Goal: Transaction & Acquisition: Purchase product/service

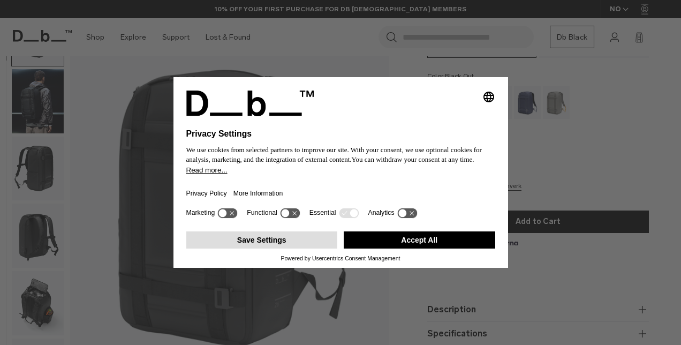
click at [262, 237] on button "Save Settings" at bounding box center [262, 239] width 152 height 17
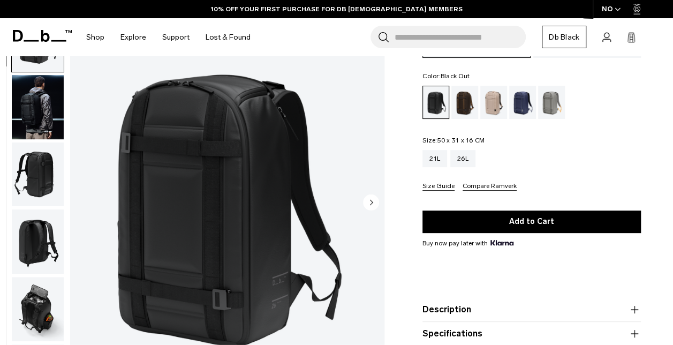
click at [365, 206] on circle "Next slide" at bounding box center [371, 202] width 16 height 16
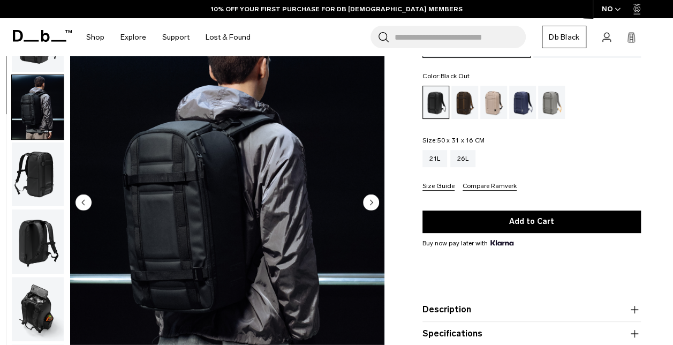
scroll to position [67, 0]
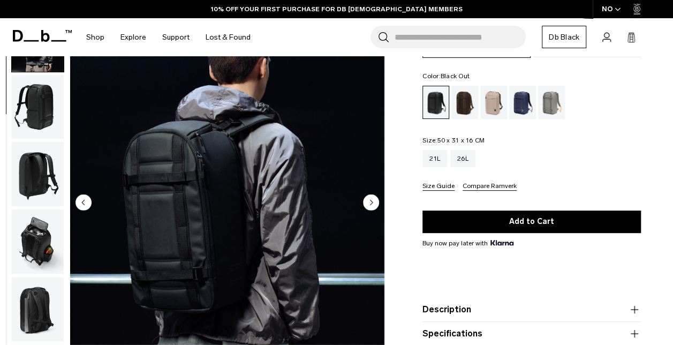
click at [365, 206] on circle "Next slide" at bounding box center [371, 202] width 16 height 16
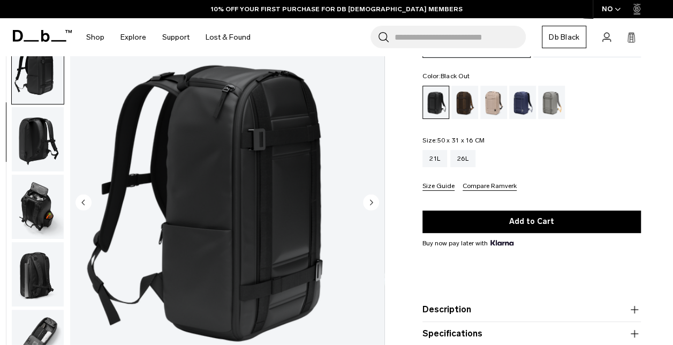
scroll to position [135, 0]
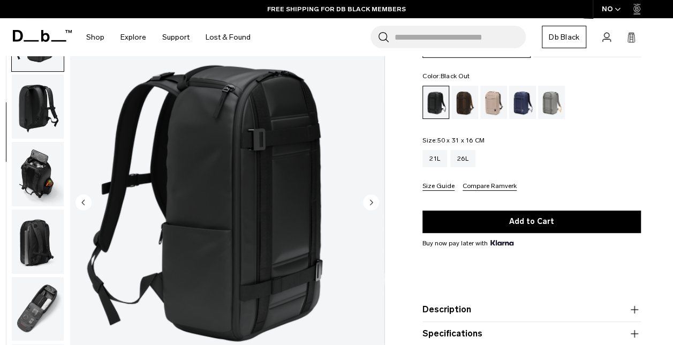
click at [372, 199] on circle "Next slide" at bounding box center [371, 202] width 16 height 16
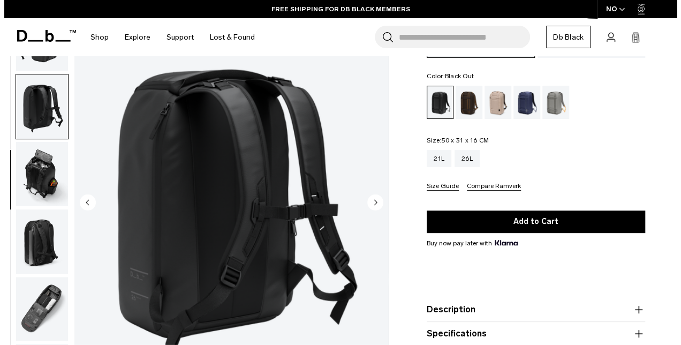
scroll to position [145, 0]
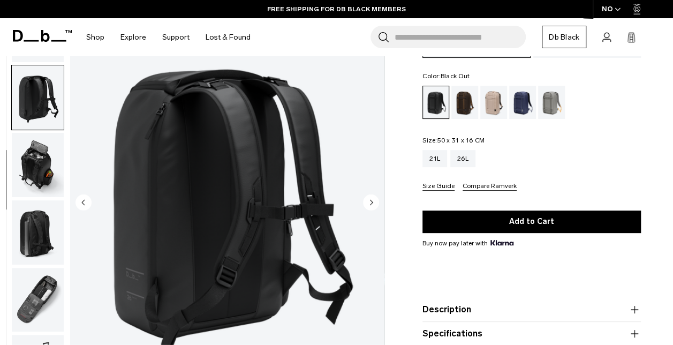
click at [373, 199] on circle "Next slide" at bounding box center [371, 202] width 16 height 16
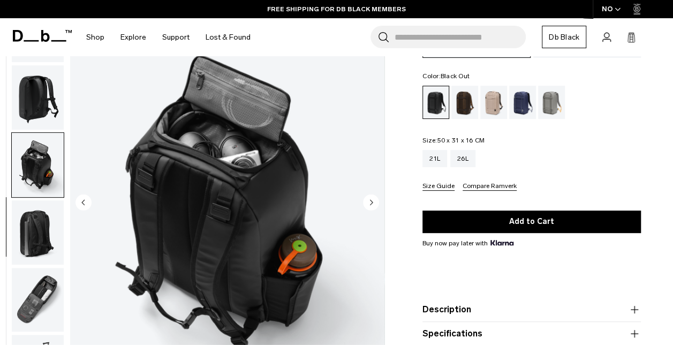
click at [373, 199] on circle "Next slide" at bounding box center [371, 202] width 16 height 16
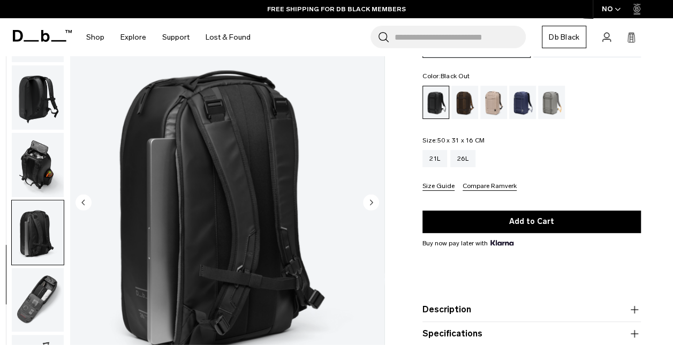
click at [373, 199] on circle "Next slide" at bounding box center [371, 202] width 16 height 16
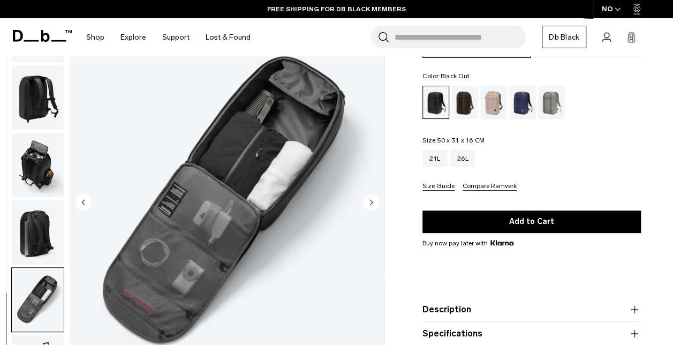
click at [372, 199] on circle "Next slide" at bounding box center [371, 202] width 16 height 16
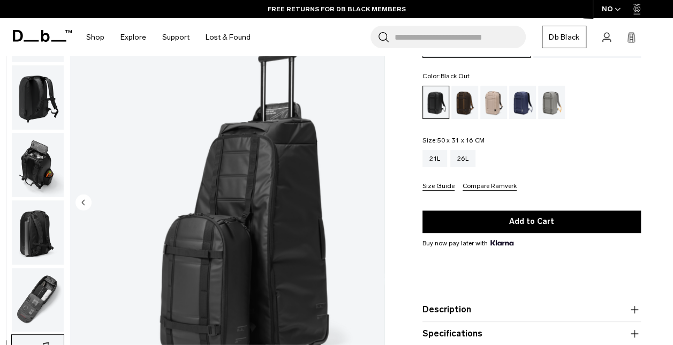
click at [372, 199] on img "8 / 8" at bounding box center [227, 203] width 314 height 393
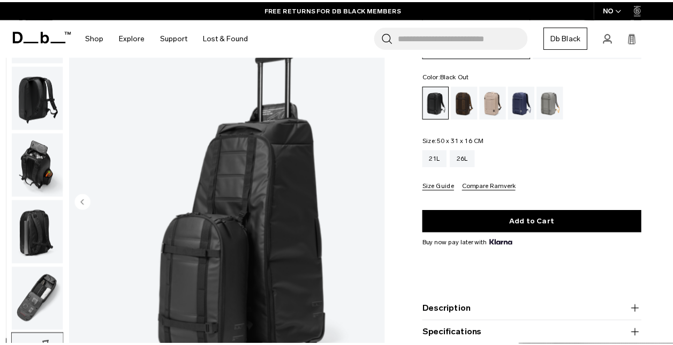
scroll to position [139, 0]
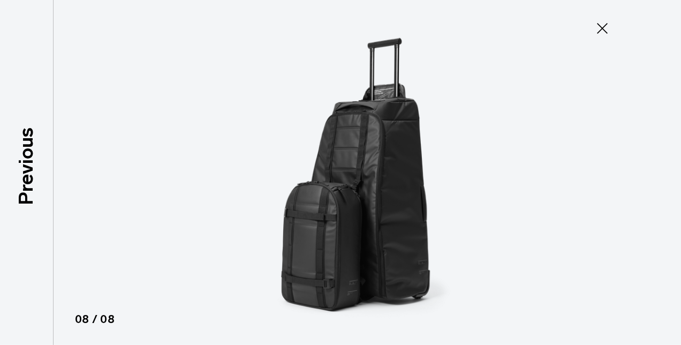
click at [607, 20] on icon at bounding box center [602, 28] width 17 height 17
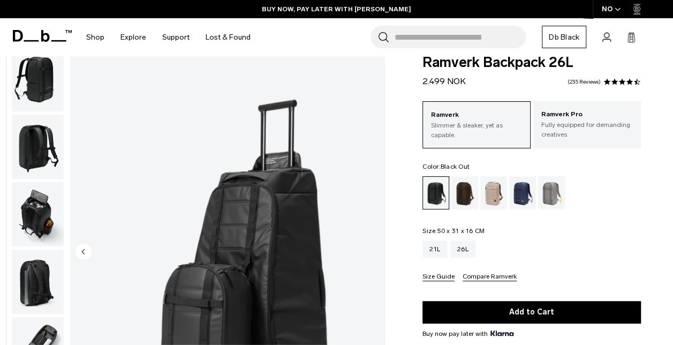
scroll to position [0, 0]
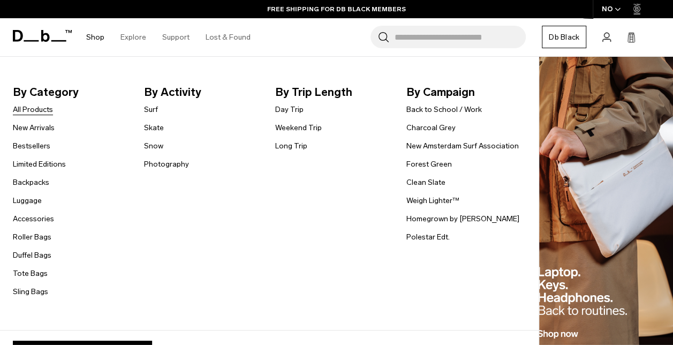
click at [44, 111] on link "All Products" at bounding box center [33, 109] width 40 height 11
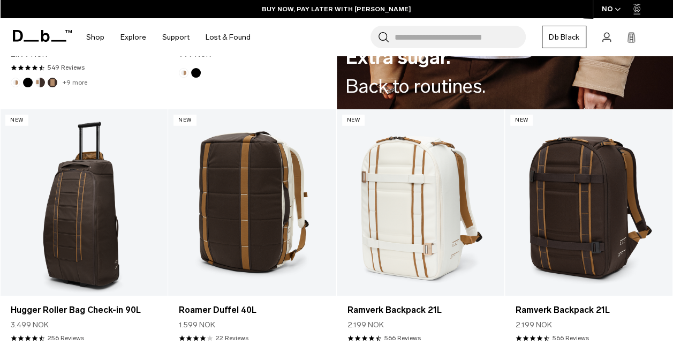
scroll to position [1500, 0]
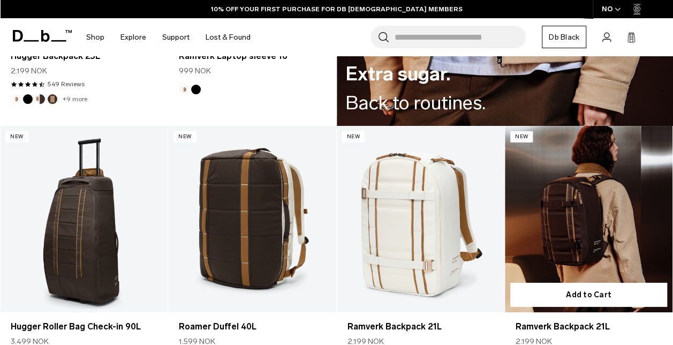
click at [611, 210] on link "Ramverk Backpack 21L" at bounding box center [589, 219] width 168 height 186
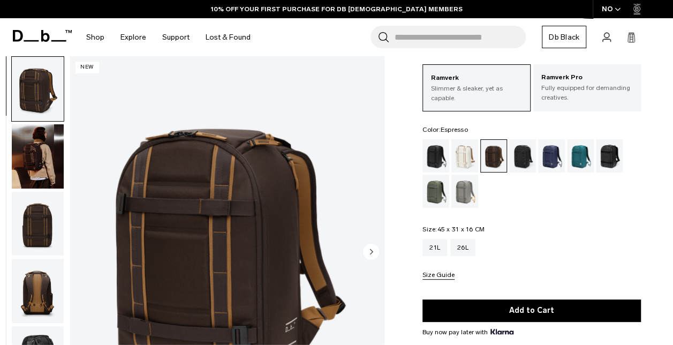
click at [51, 154] on img "button" at bounding box center [38, 156] width 52 height 64
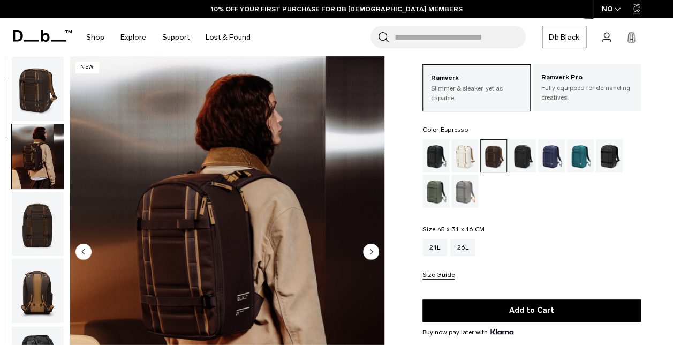
scroll to position [67, 0]
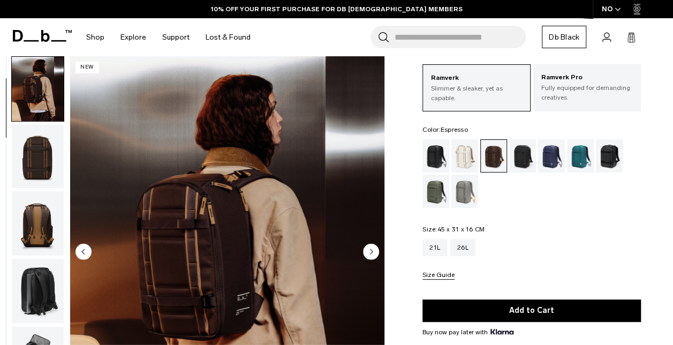
click at [48, 156] on img "button" at bounding box center [38, 156] width 52 height 64
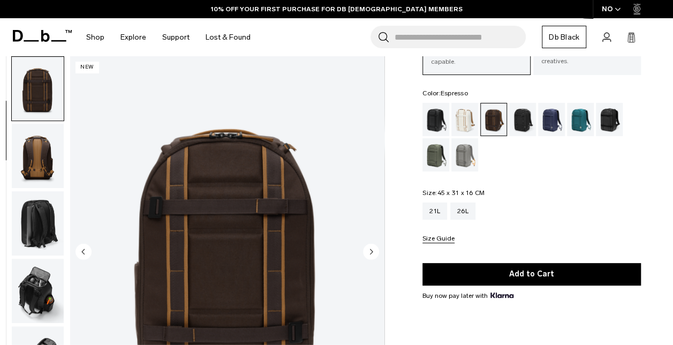
scroll to position [107, 0]
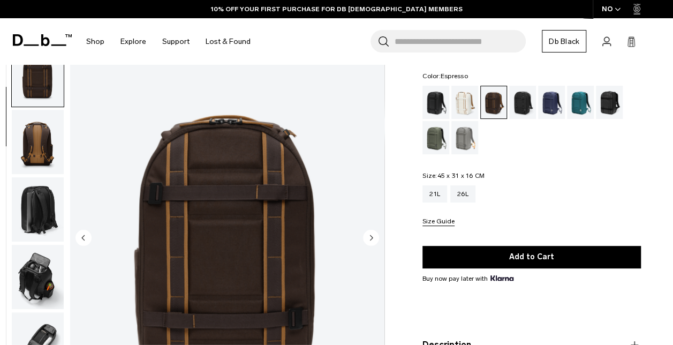
click at [31, 209] on img "button" at bounding box center [38, 209] width 52 height 64
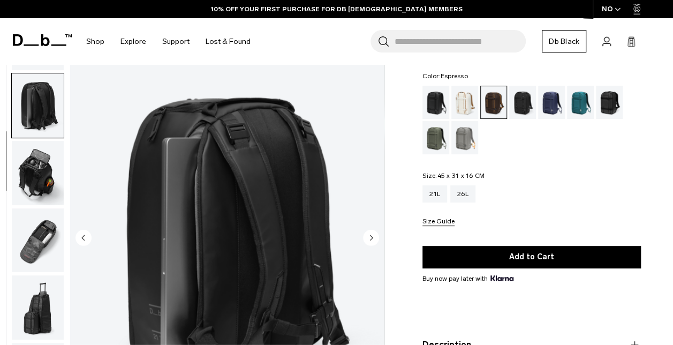
scroll to position [270, 0]
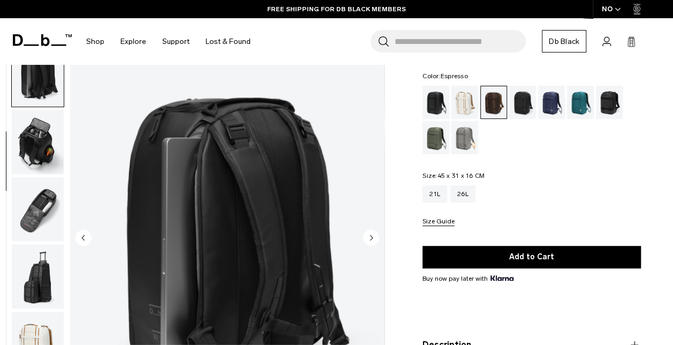
click at [32, 223] on img "button" at bounding box center [38, 209] width 52 height 64
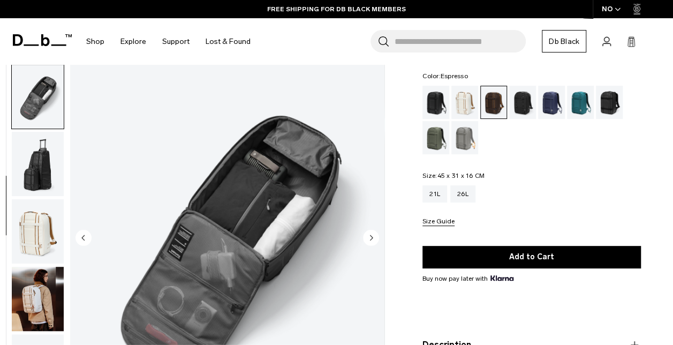
scroll to position [405, 0]
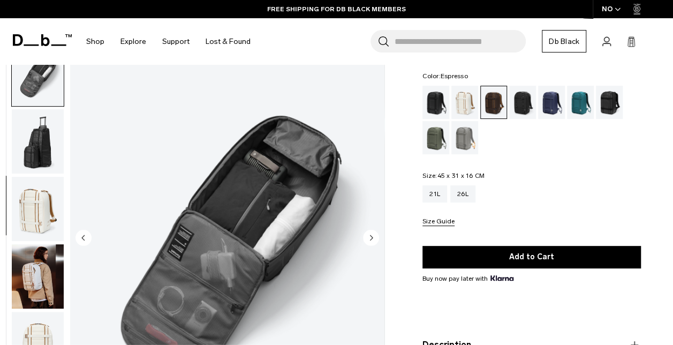
click at [33, 228] on img "button" at bounding box center [38, 209] width 52 height 64
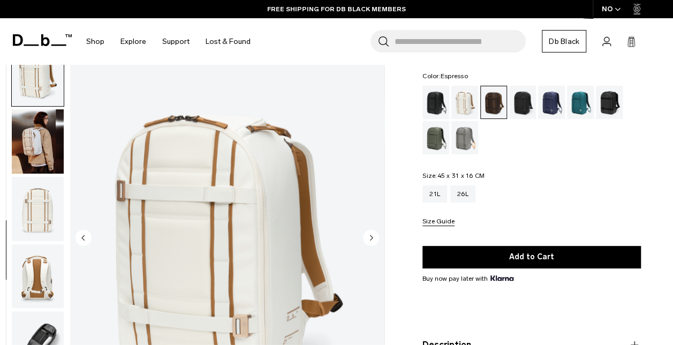
click at [33, 228] on img "button" at bounding box center [38, 209] width 52 height 64
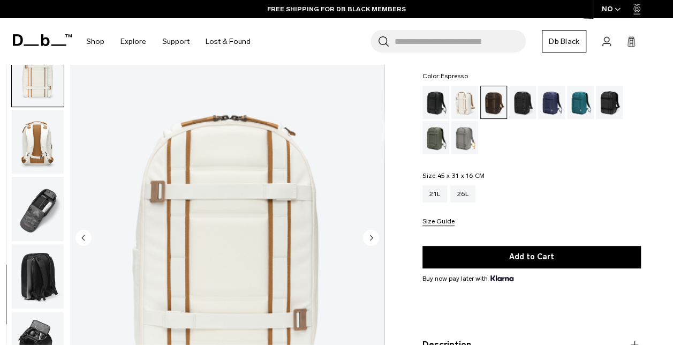
click at [33, 228] on img "button" at bounding box center [38, 209] width 52 height 64
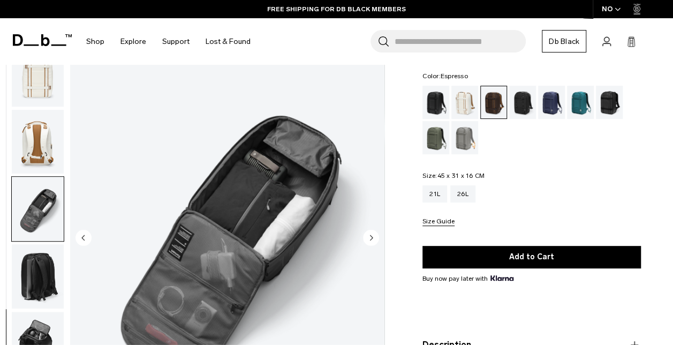
scroll to position [685, 0]
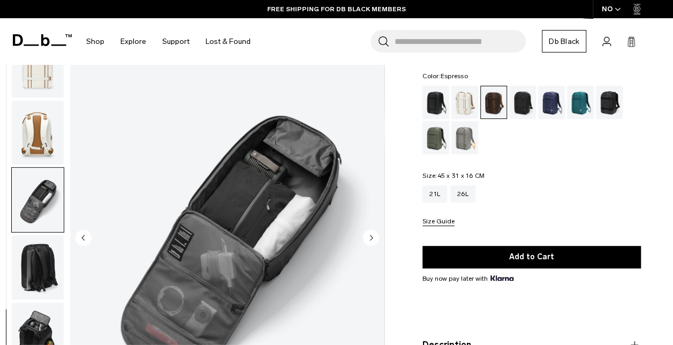
click at [36, 233] on ul at bounding box center [37, 238] width 53 height 393
click at [36, 242] on img "button" at bounding box center [38, 267] width 52 height 64
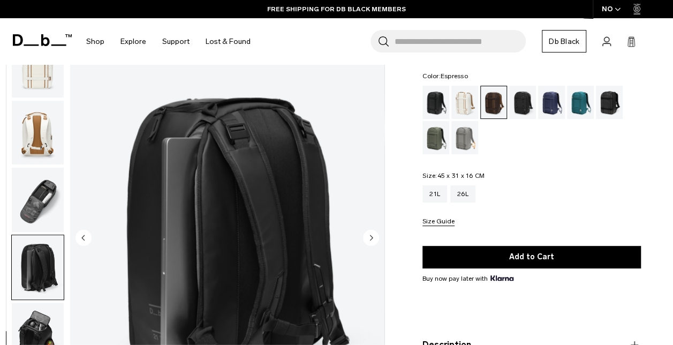
scroll to position [161, 0]
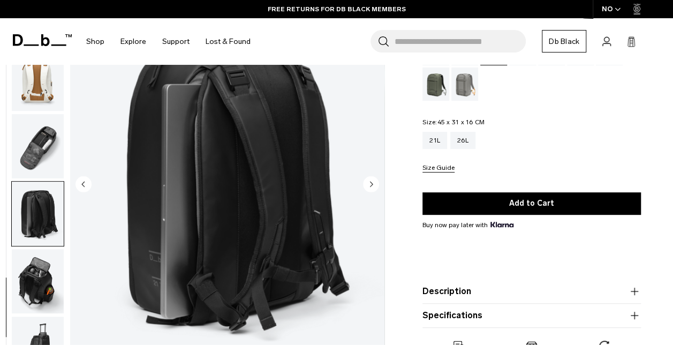
click at [40, 267] on img "button" at bounding box center [38, 281] width 52 height 64
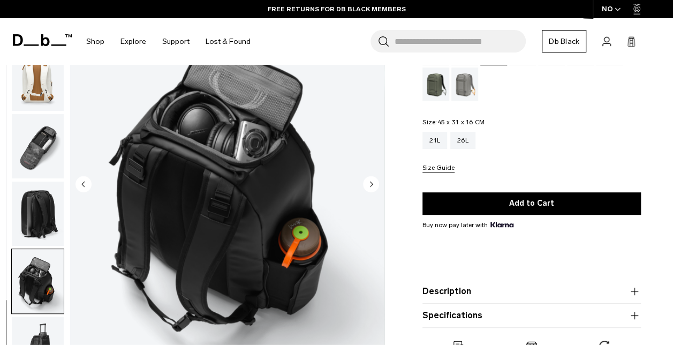
click at [36, 334] on img "button" at bounding box center [38, 349] width 52 height 64
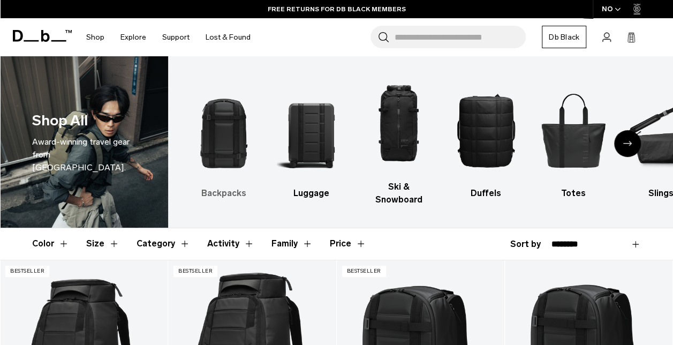
click at [224, 115] on img "1 / 10" at bounding box center [224, 130] width 69 height 103
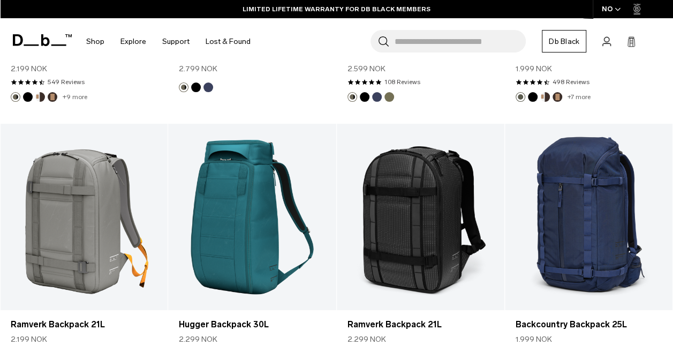
scroll to position [2625, 0]
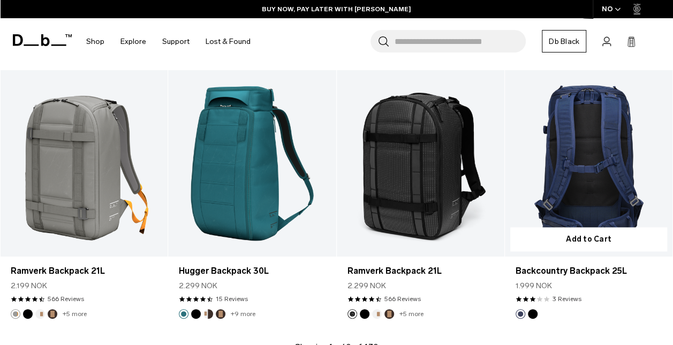
click at [608, 136] on link "Backcountry Backpack 25L" at bounding box center [589, 163] width 168 height 186
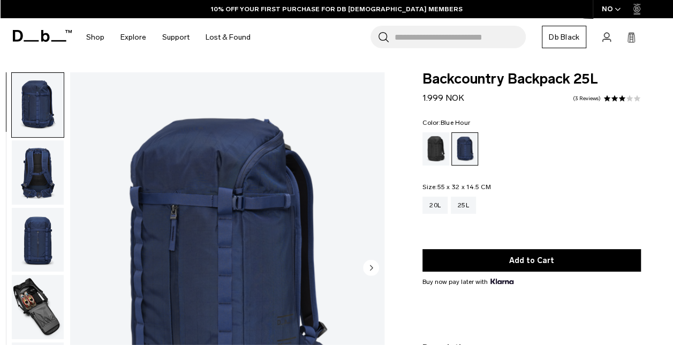
click at [373, 266] on circle "Next slide" at bounding box center [371, 267] width 16 height 16
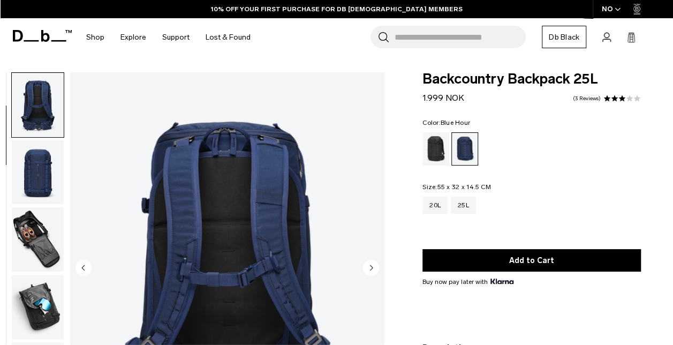
click at [372, 266] on circle "Next slide" at bounding box center [371, 267] width 16 height 16
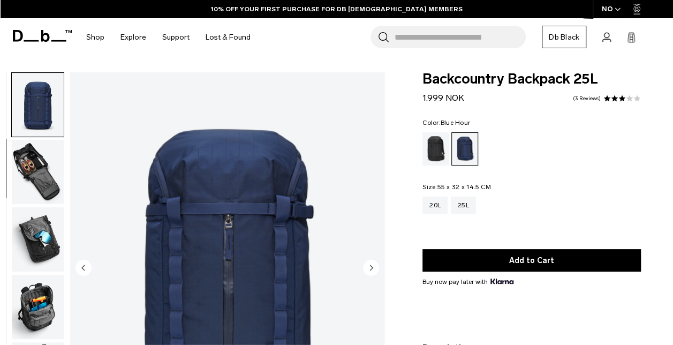
click at [372, 266] on circle "Next slide" at bounding box center [371, 267] width 16 height 16
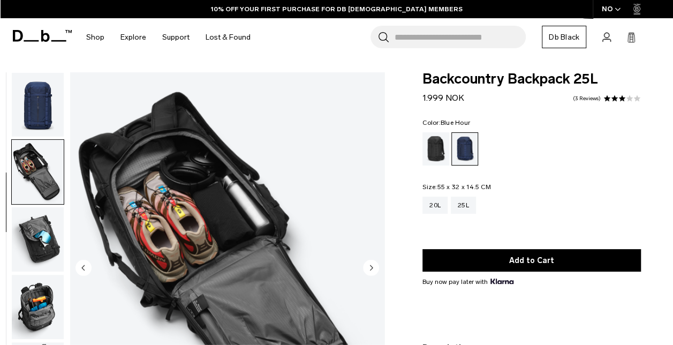
scroll to position [202, 0]
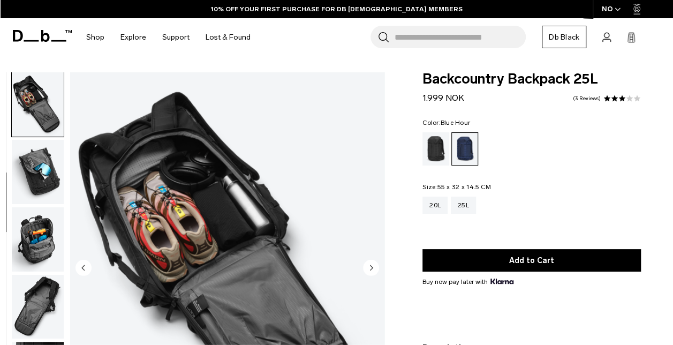
click at [372, 266] on circle "Next slide" at bounding box center [371, 267] width 16 height 16
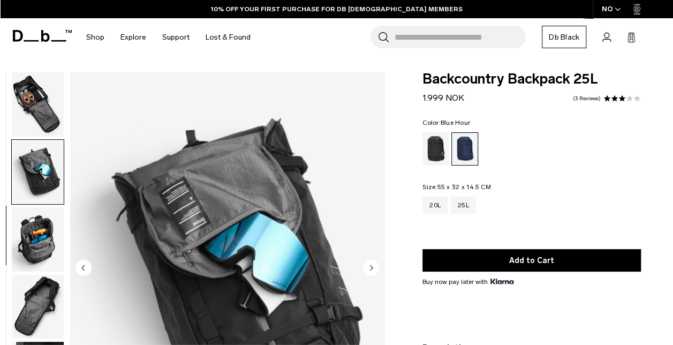
scroll to position [270, 0]
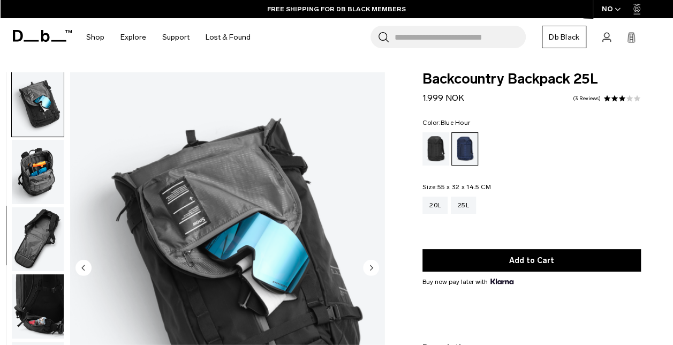
click at [372, 266] on circle "Next slide" at bounding box center [371, 267] width 16 height 16
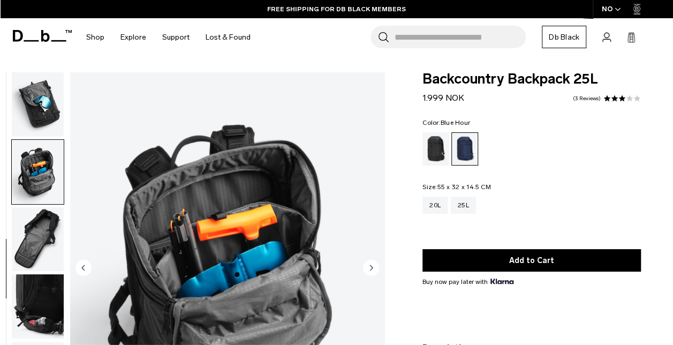
scroll to position [337, 0]
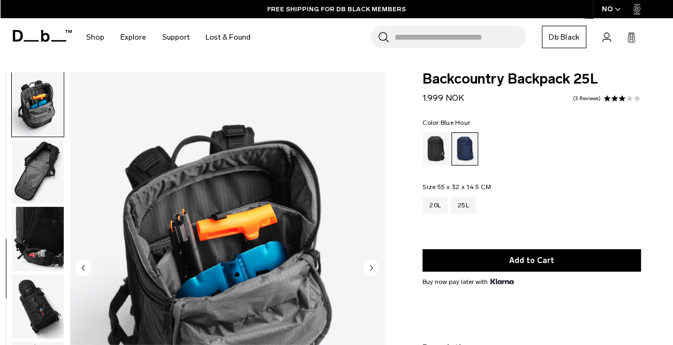
click at [372, 266] on circle "Next slide" at bounding box center [371, 267] width 16 height 16
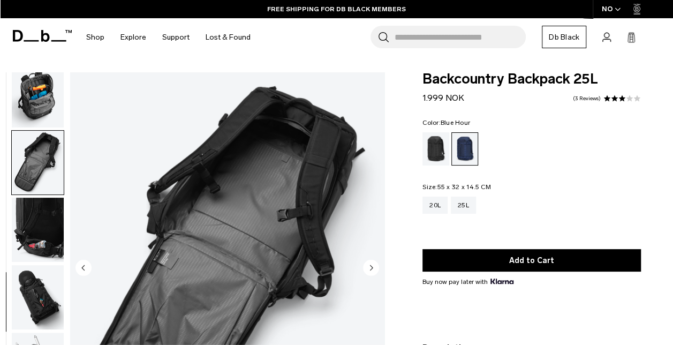
click at [42, 221] on img "button" at bounding box center [38, 230] width 52 height 64
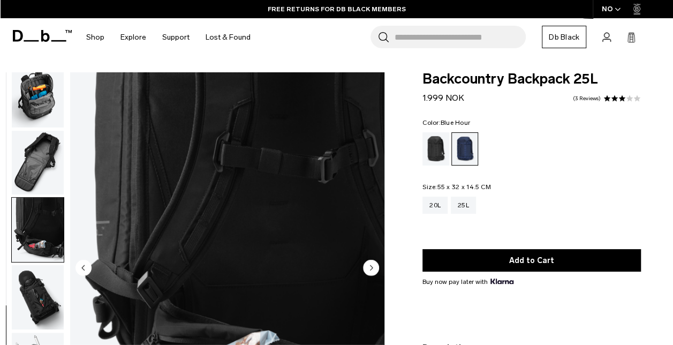
click at [48, 167] on img "button" at bounding box center [38, 163] width 52 height 64
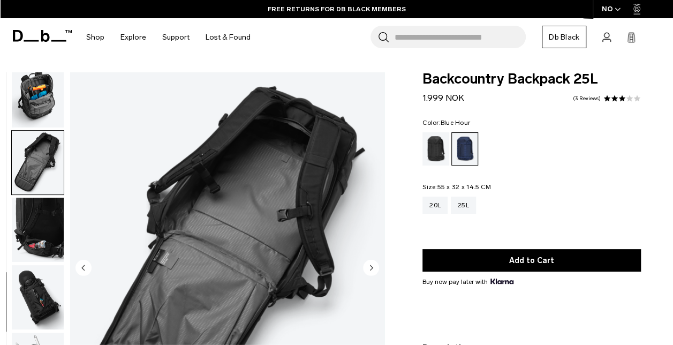
click at [41, 92] on img "button" at bounding box center [38, 95] width 52 height 64
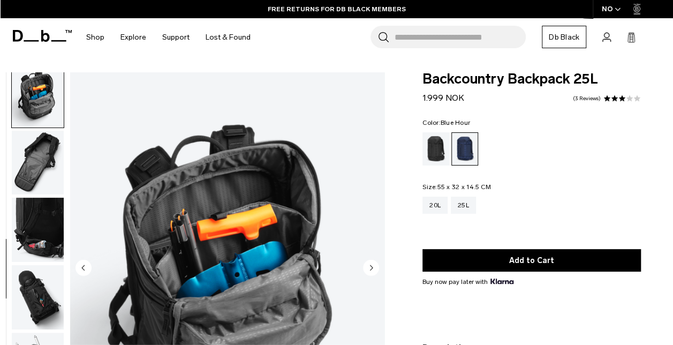
scroll to position [337, 0]
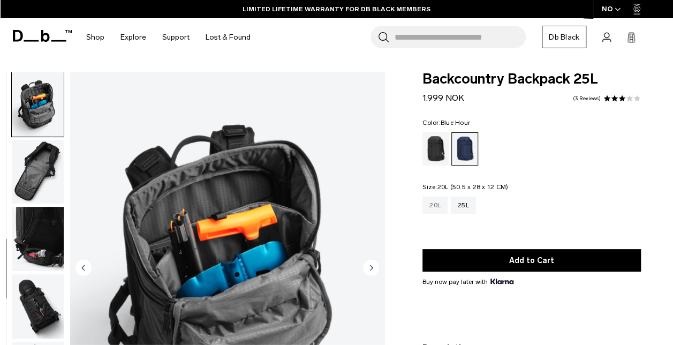
click at [430, 206] on div "20L" at bounding box center [435, 205] width 25 height 17
